Goal: Check status: Check status

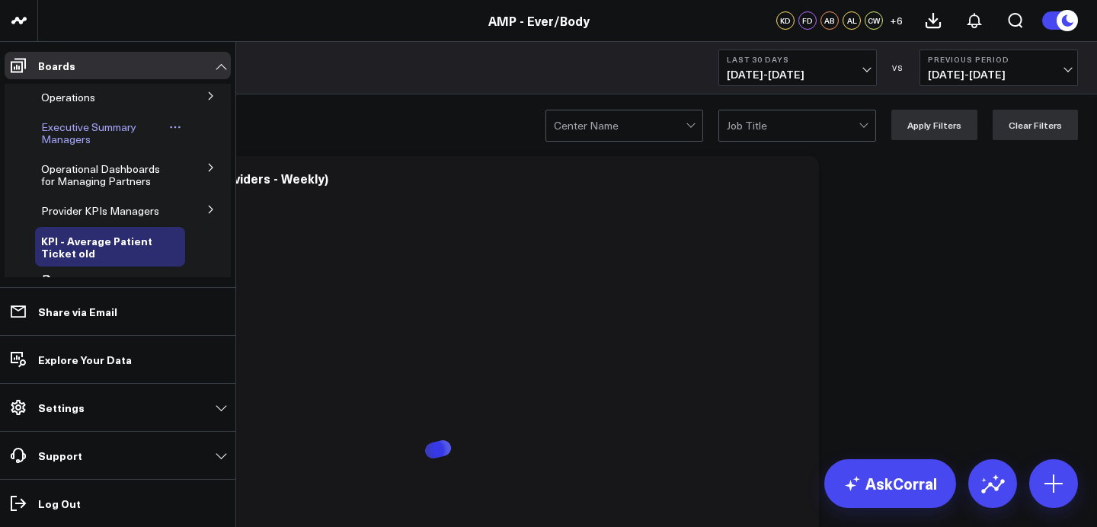
click at [89, 129] on span "Executive Summary Managers" at bounding box center [88, 133] width 95 height 27
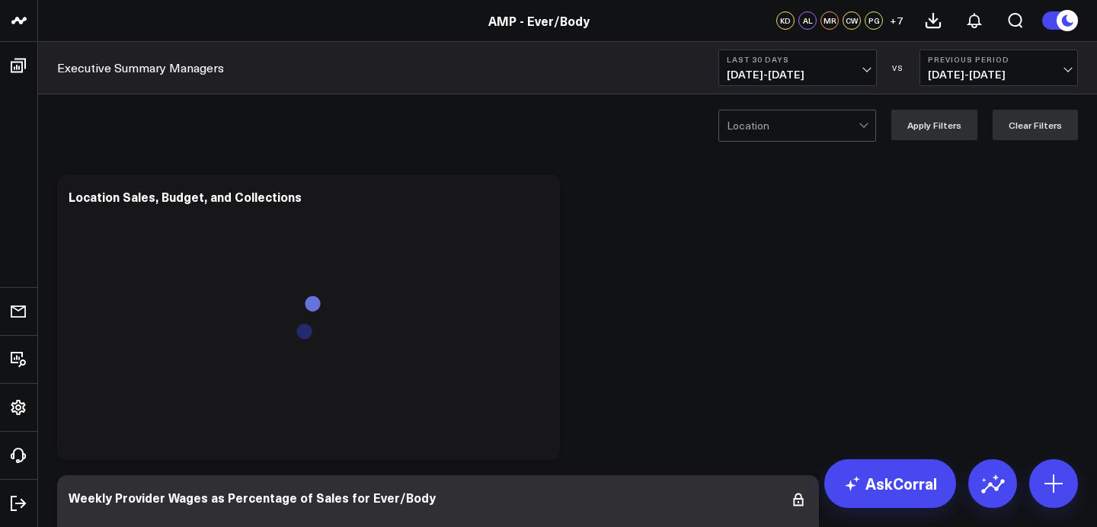
click at [768, 72] on span "[DATE] - [DATE]" at bounding box center [798, 75] width 142 height 12
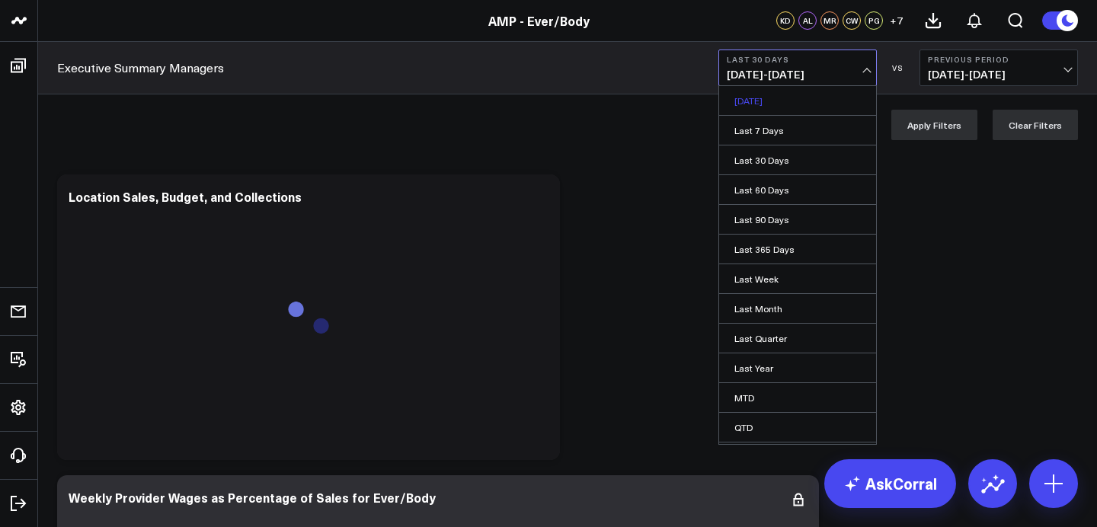
click at [775, 104] on link "[DATE]" at bounding box center [797, 100] width 157 height 29
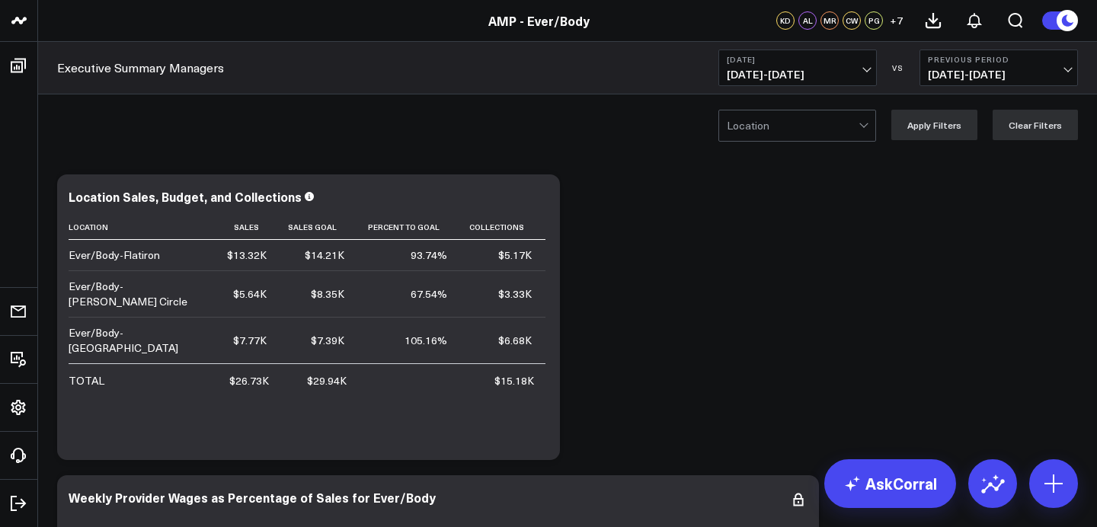
click at [758, 78] on span "[DATE] - [DATE]" at bounding box center [798, 75] width 142 height 12
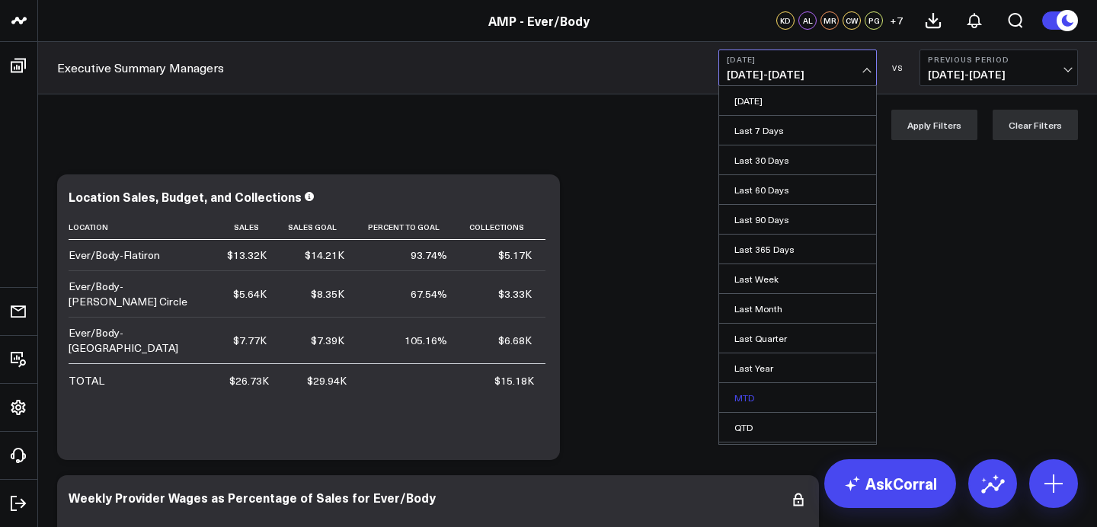
click at [793, 394] on link "MTD" at bounding box center [797, 397] width 157 height 29
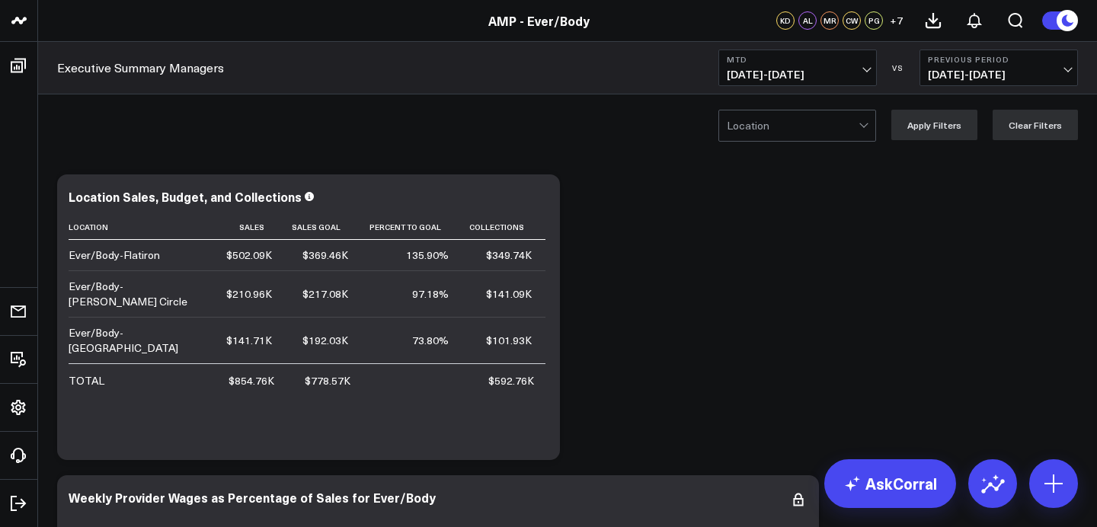
click at [789, 72] on span "[DATE] - [DATE]" at bounding box center [798, 75] width 142 height 12
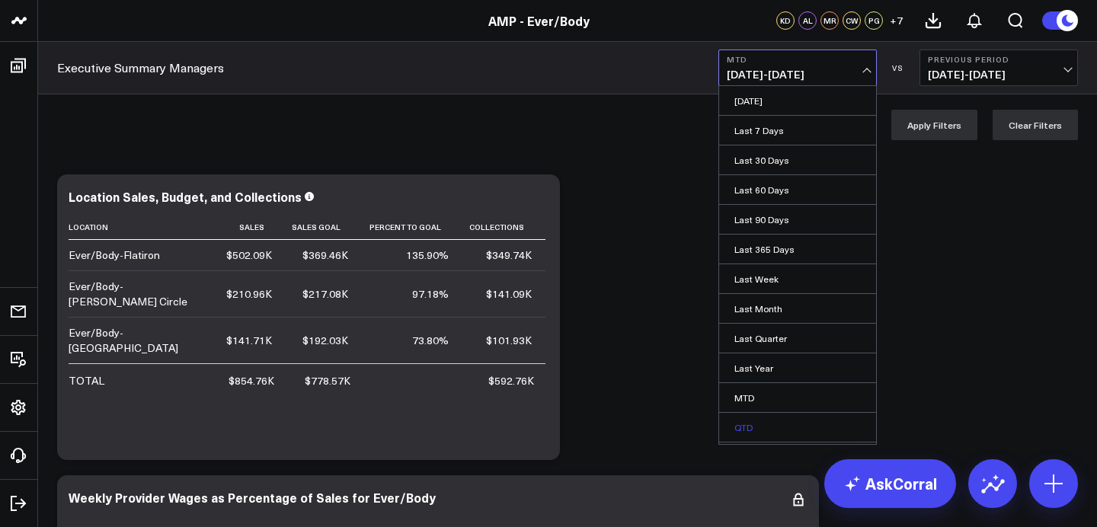
click at [816, 431] on link "QTD" at bounding box center [797, 427] width 157 height 29
